Goal: Task Accomplishment & Management: Complete application form

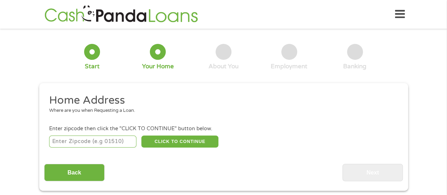
click at [97, 140] on input "number" at bounding box center [92, 141] width 87 height 12
type input "949"
type input "9"
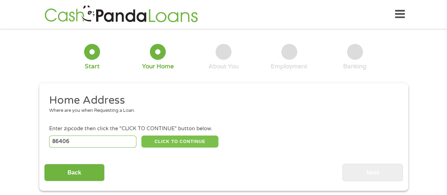
type input "86406"
click at [162, 145] on button "CLICK TO CONTINUE" at bounding box center [179, 141] width 77 height 12
type input "86406"
type input "[GEOGRAPHIC_DATA]"
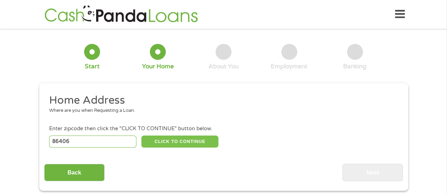
select select "[US_STATE]"
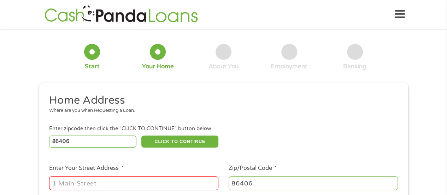
click at [147, 180] on input "Enter Your Street Address *" at bounding box center [133, 182] width 169 height 13
type input "[STREET_ADDRESS]"
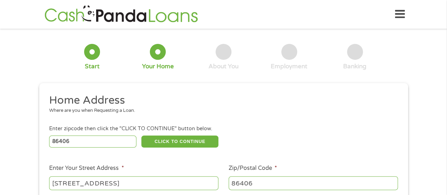
scroll to position [170, 0]
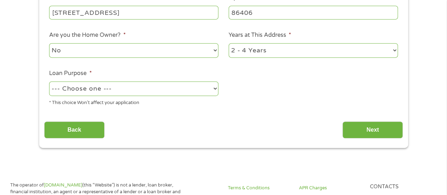
click at [115, 52] on select "No Yes" at bounding box center [133, 50] width 169 height 14
drag, startPoint x: 115, startPoint y: 52, endPoint x: 115, endPoint y: 56, distance: 3.9
click at [115, 52] on select "No Yes" at bounding box center [133, 50] width 169 height 14
click at [261, 54] on select "1 Year or less 1 - 2 Years 2 - 4 Years Over 4 Years" at bounding box center [313, 50] width 169 height 14
select select "60months"
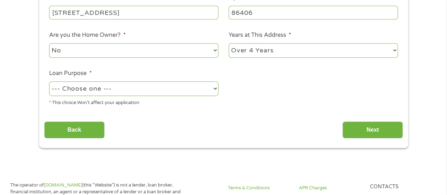
click at [229, 43] on select "1 Year or less 1 - 2 Years 2 - 4 Years Over 4 Years" at bounding box center [313, 50] width 169 height 14
click at [147, 89] on select "--- Choose one --- Pay Bills Debt Consolidation Home Improvement Major Purchase…" at bounding box center [133, 88] width 169 height 14
select select "paybills"
click at [49, 82] on select "--- Choose one --- Pay Bills Debt Consolidation Home Improvement Major Purchase…" at bounding box center [133, 88] width 169 height 14
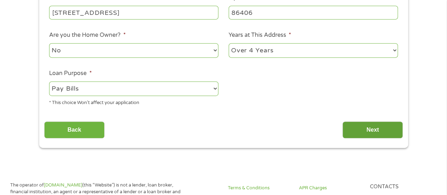
click at [368, 126] on input "Next" at bounding box center [373, 129] width 60 height 17
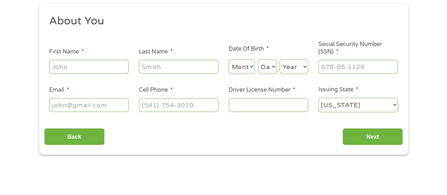
scroll to position [0, 0]
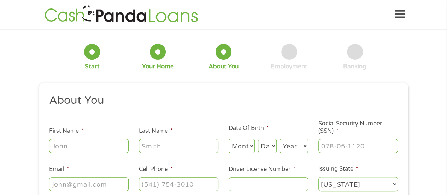
click at [100, 143] on input "First Name *" at bounding box center [89, 145] width 80 height 13
type input "[PERSON_NAME]"
type input "[EMAIL_ADDRESS][DOMAIN_NAME]"
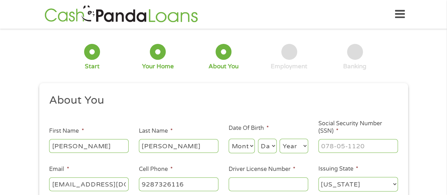
type input "[PHONE_NUMBER]"
click at [245, 140] on select "Month 1 2 3 4 5 6 7 8 9 10 11 12" at bounding box center [242, 146] width 27 height 14
select select "6"
click at [229, 139] on select "Month 1 2 3 4 5 6 7 8 9 10 11 12" at bounding box center [242, 146] width 27 height 14
click at [262, 142] on select "Day 1 2 3 4 5 6 7 8 9 10 11 12 13 14 15 16 17 18 19 20 21 22 23 24 25 26 27 28 …" at bounding box center [267, 146] width 19 height 14
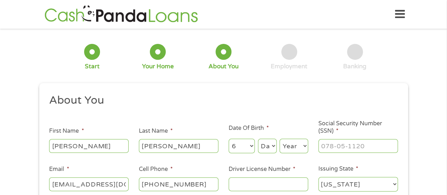
select select "13"
click at [258, 139] on select "Day 1 2 3 4 5 6 7 8 9 10 11 12 13 14 15 16 17 18 19 20 21 22 23 24 25 26 27 28 …" at bounding box center [267, 146] width 19 height 14
click at [290, 151] on select "Year [DATE] 2006 2005 2004 2003 2002 2001 2000 1999 1998 1997 1996 1995 1994 19…" at bounding box center [294, 146] width 29 height 14
select select "1976"
click at [280, 139] on select "Year [DATE] 2006 2005 2004 2003 2002 2001 2000 1999 1998 1997 1996 1995 1994 19…" at bounding box center [294, 146] width 29 height 14
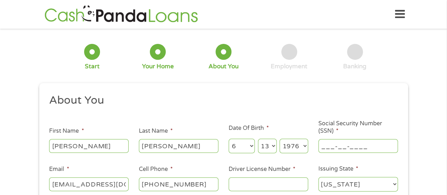
click at [347, 145] on input "___-__-____" at bounding box center [359, 145] width 80 height 13
type input "602-18-1468"
click at [290, 185] on input "Driver License Number *" at bounding box center [269, 183] width 80 height 13
type input "D096"
click at [324, 134] on label "Social Security Number (SSN) *" at bounding box center [359, 127] width 80 height 15
